Goal: Task Accomplishment & Management: Use online tool/utility

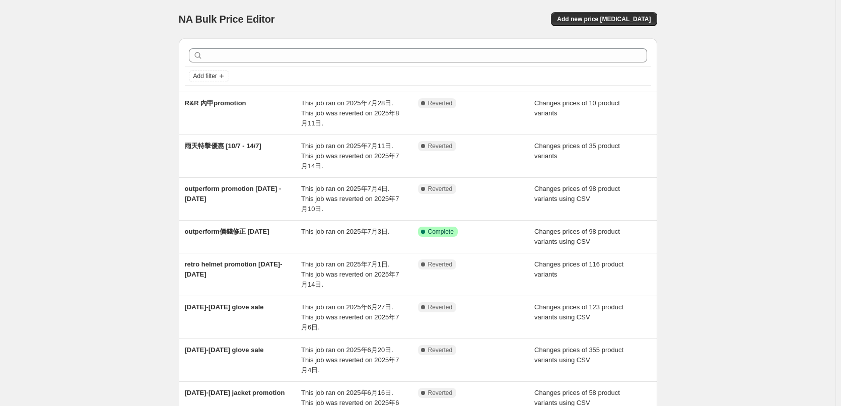
drag, startPoint x: 705, startPoint y: 114, endPoint x: 704, endPoint y: 121, distance: 7.6
click at [704, 121] on div "NA Bulk Price Editor. This page is ready NA Bulk Price Editor Add new price cha…" at bounding box center [418, 299] width 836 height 599
click at [617, 18] on span "Add new price [MEDICAL_DATA]" at bounding box center [604, 19] width 94 height 8
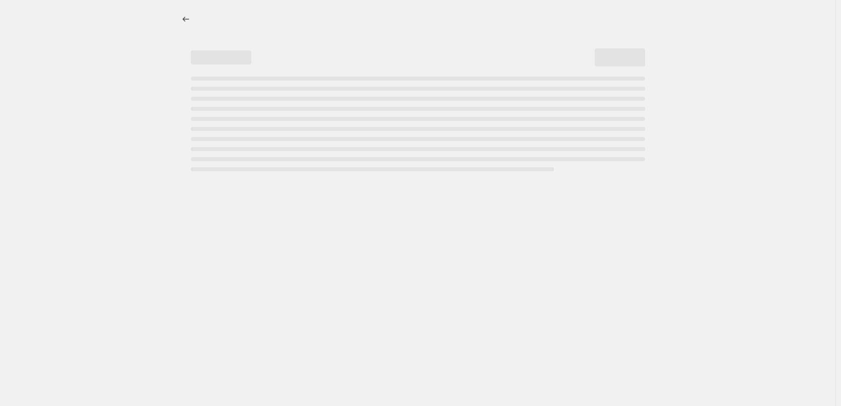
select select "percentage"
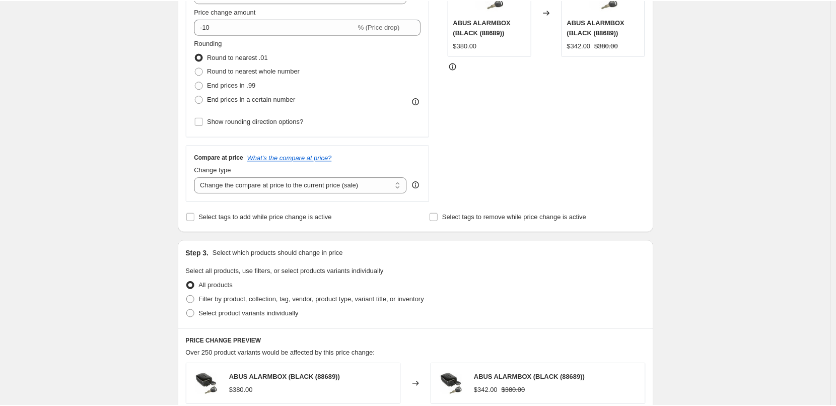
scroll to position [252, 0]
